Goal: Information Seeking & Learning: Check status

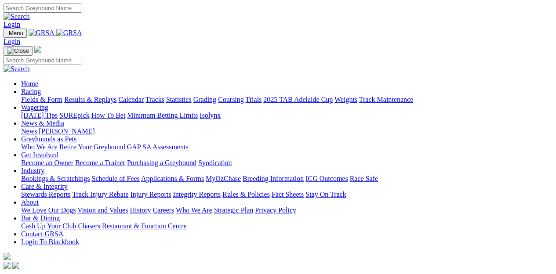
click at [111, 96] on link "Results & Replays" at bounding box center [90, 99] width 52 height 7
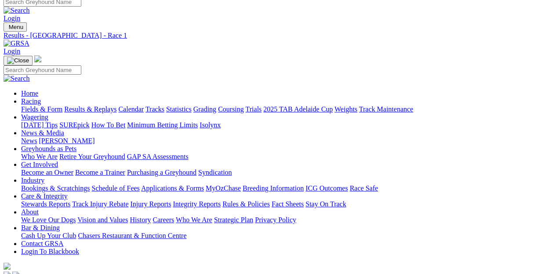
scroll to position [88, 0]
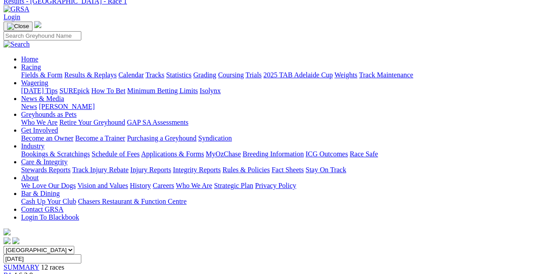
scroll to position [0, 0]
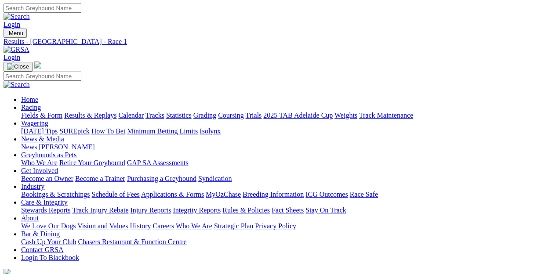
click at [95, 143] on link "[PERSON_NAME]" at bounding box center [67, 146] width 56 height 7
